Goal: Find specific page/section: Find specific page/section

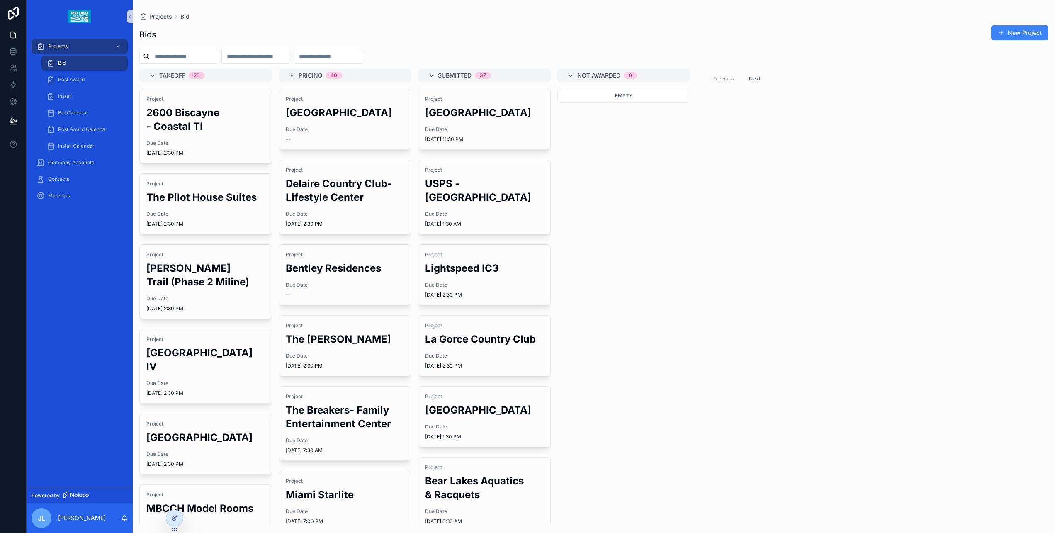
click at [767, 150] on div "Takeoff 23 Project 2600 [GEOGRAPHIC_DATA] - Coastal TI Due Date [DATE] 2:30 PM …" at bounding box center [594, 296] width 922 height 454
click at [822, 222] on div "Takeoff 23 Project 2600 [GEOGRAPHIC_DATA] - Coastal TI Due Date [DATE] 2:30 PM …" at bounding box center [594, 296] width 922 height 454
drag, startPoint x: 788, startPoint y: 176, endPoint x: 677, endPoint y: 149, distance: 113.4
click at [788, 176] on div "Takeoff 23 Project 2600 [GEOGRAPHIC_DATA] - Coastal TI Due Date [DATE] 2:30 PM …" at bounding box center [594, 296] width 922 height 454
click at [853, 133] on div "Takeoff 23 Project 2600 [GEOGRAPHIC_DATA] - Coastal TI Due Date [DATE] 2:30 PM …" at bounding box center [594, 296] width 922 height 454
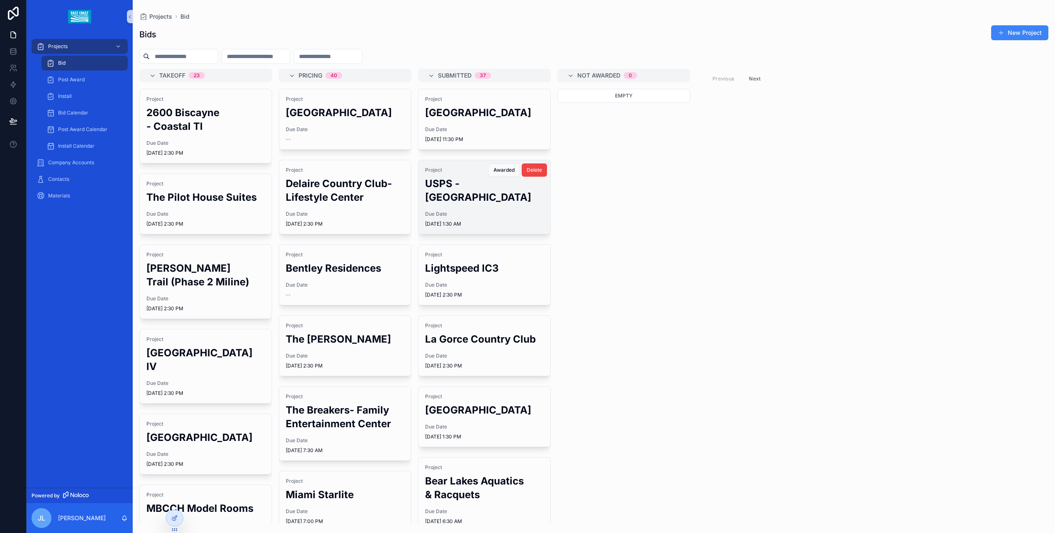
click at [480, 191] on h2 "USPS - [GEOGRAPHIC_DATA]" at bounding box center [484, 190] width 119 height 27
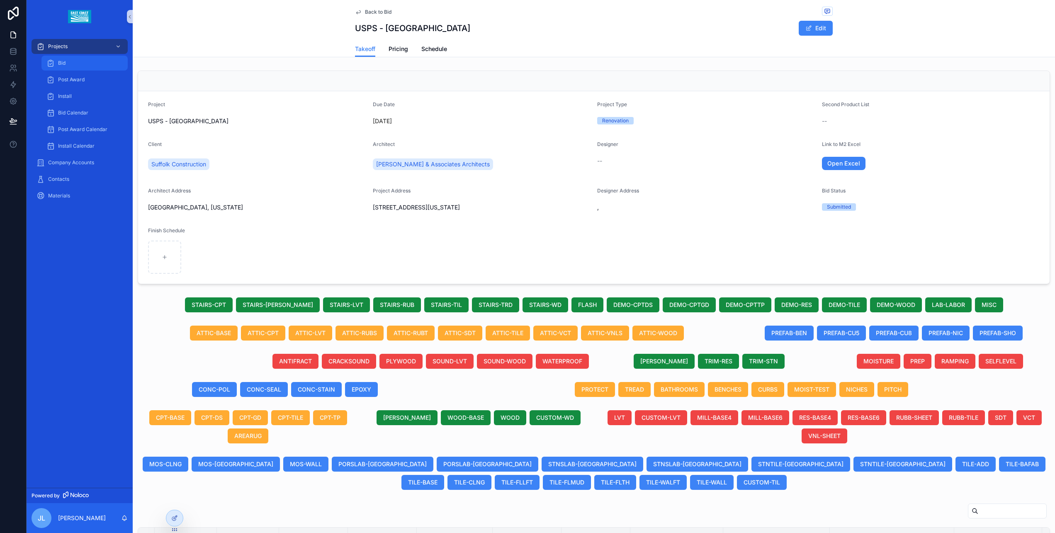
click at [80, 65] on div "Bid" at bounding box center [84, 62] width 76 height 13
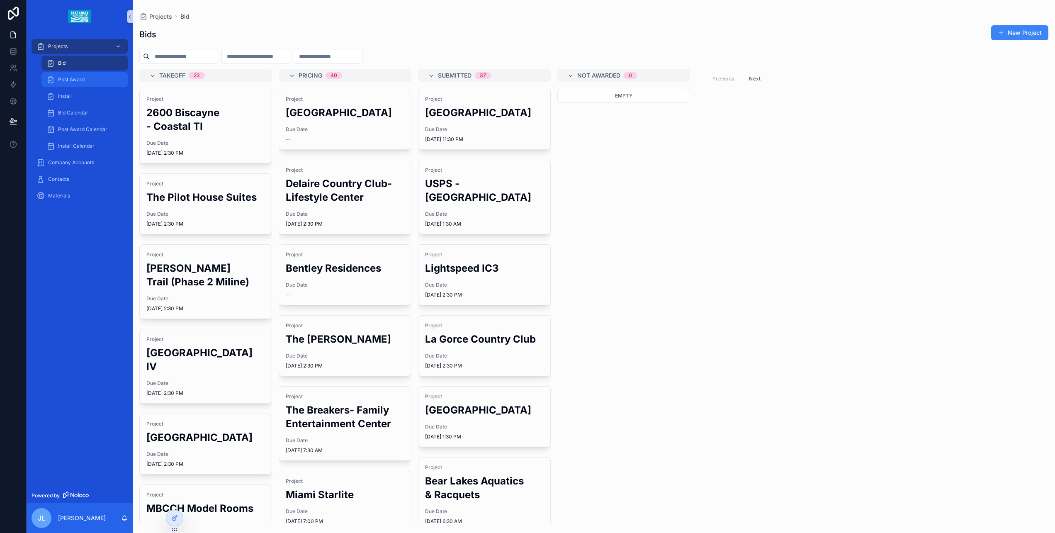
click at [73, 80] on span "Post Award" at bounding box center [71, 79] width 27 height 7
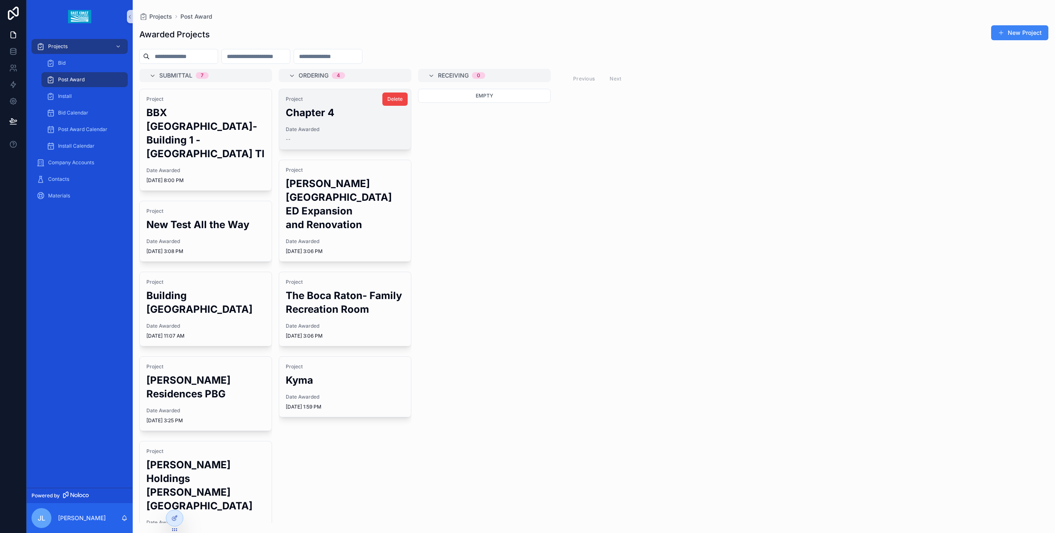
click at [313, 116] on h2 "Chapter 4" at bounding box center [345, 113] width 119 height 14
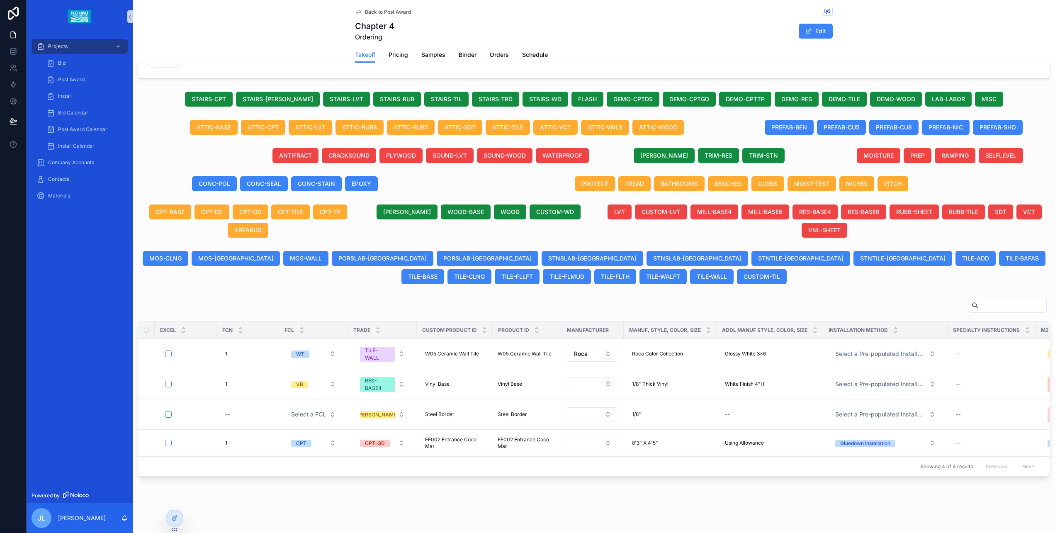
scroll to position [220, 0]
click at [470, 55] on span "Binder" at bounding box center [468, 55] width 18 height 8
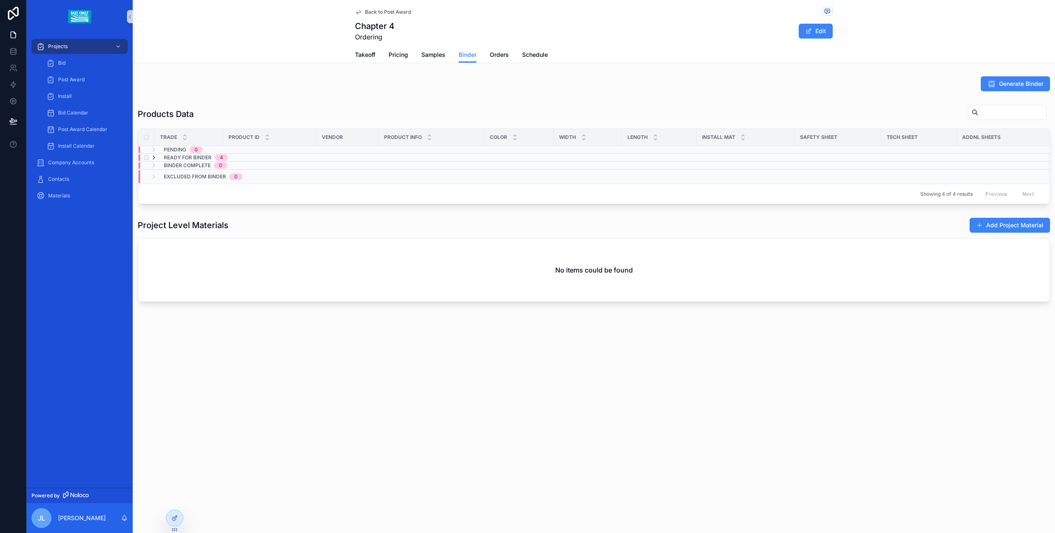
click at [153, 156] on icon "scrollable content" at bounding box center [153, 157] width 7 height 7
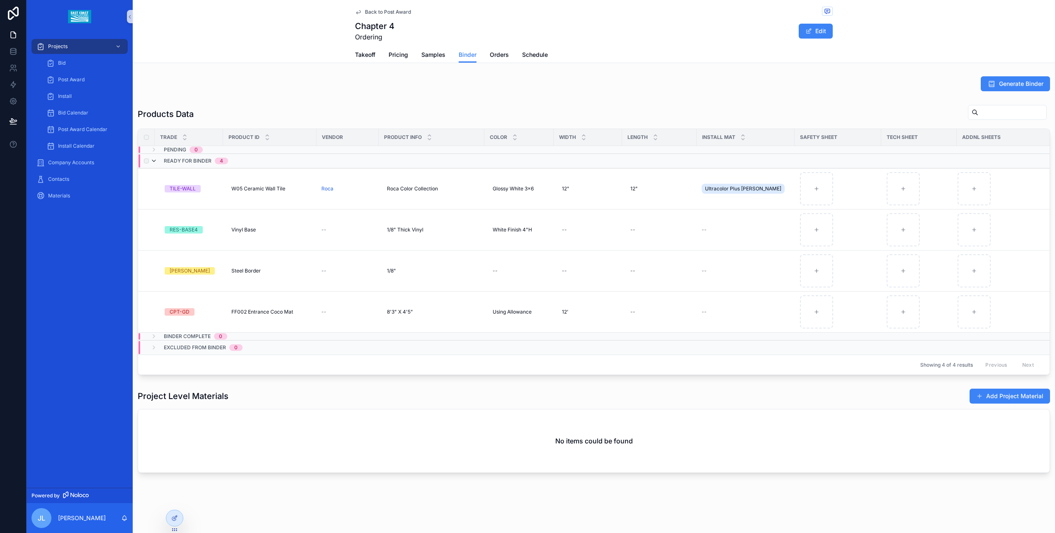
click at [154, 161] on icon "scrollable content" at bounding box center [153, 161] width 7 height 7
